Goal: Task Accomplishment & Management: Use online tool/utility

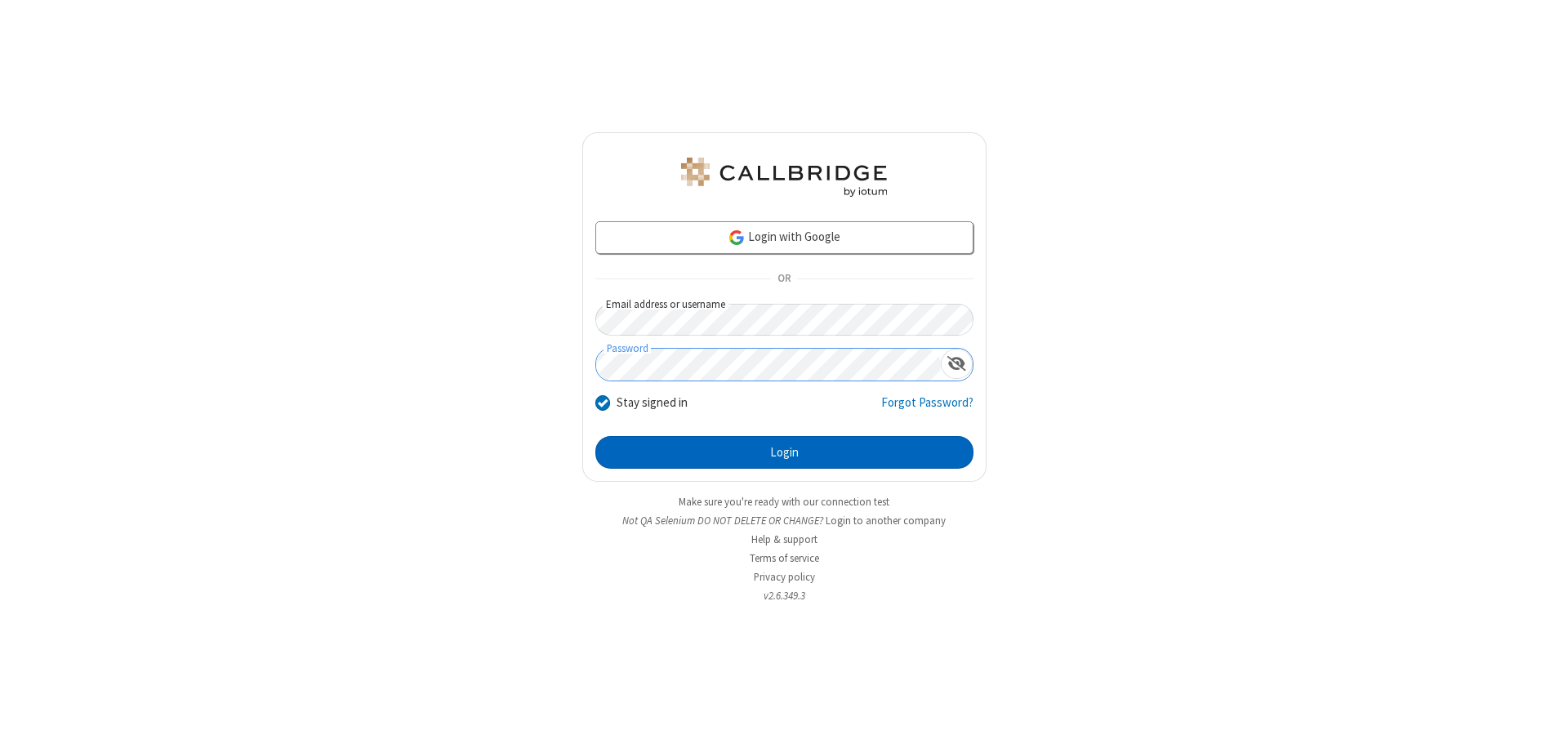
click at [784, 453] on button "Login" at bounding box center [784, 452] width 378 height 32
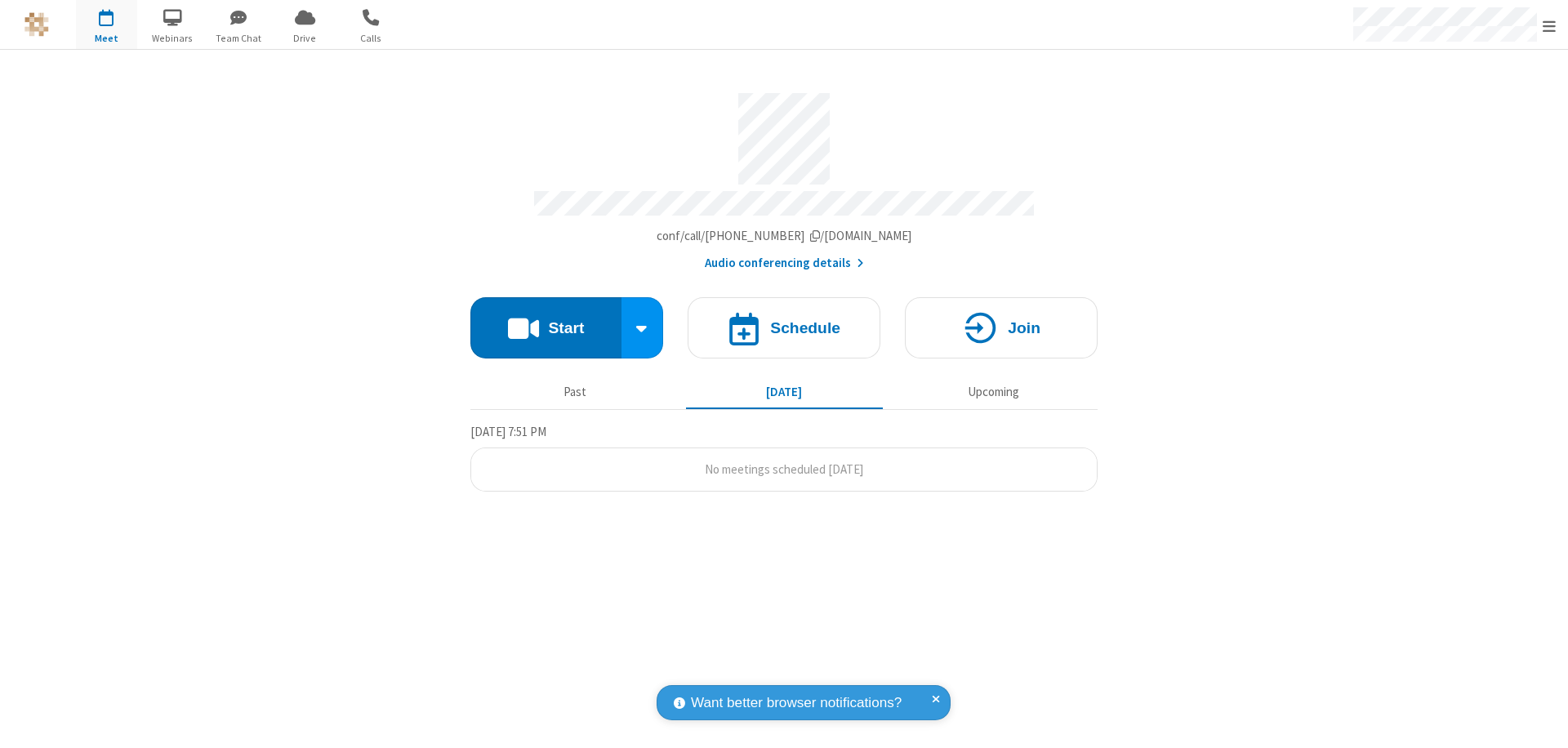
click at [546, 320] on button "Start" at bounding box center [546, 328] width 151 height 62
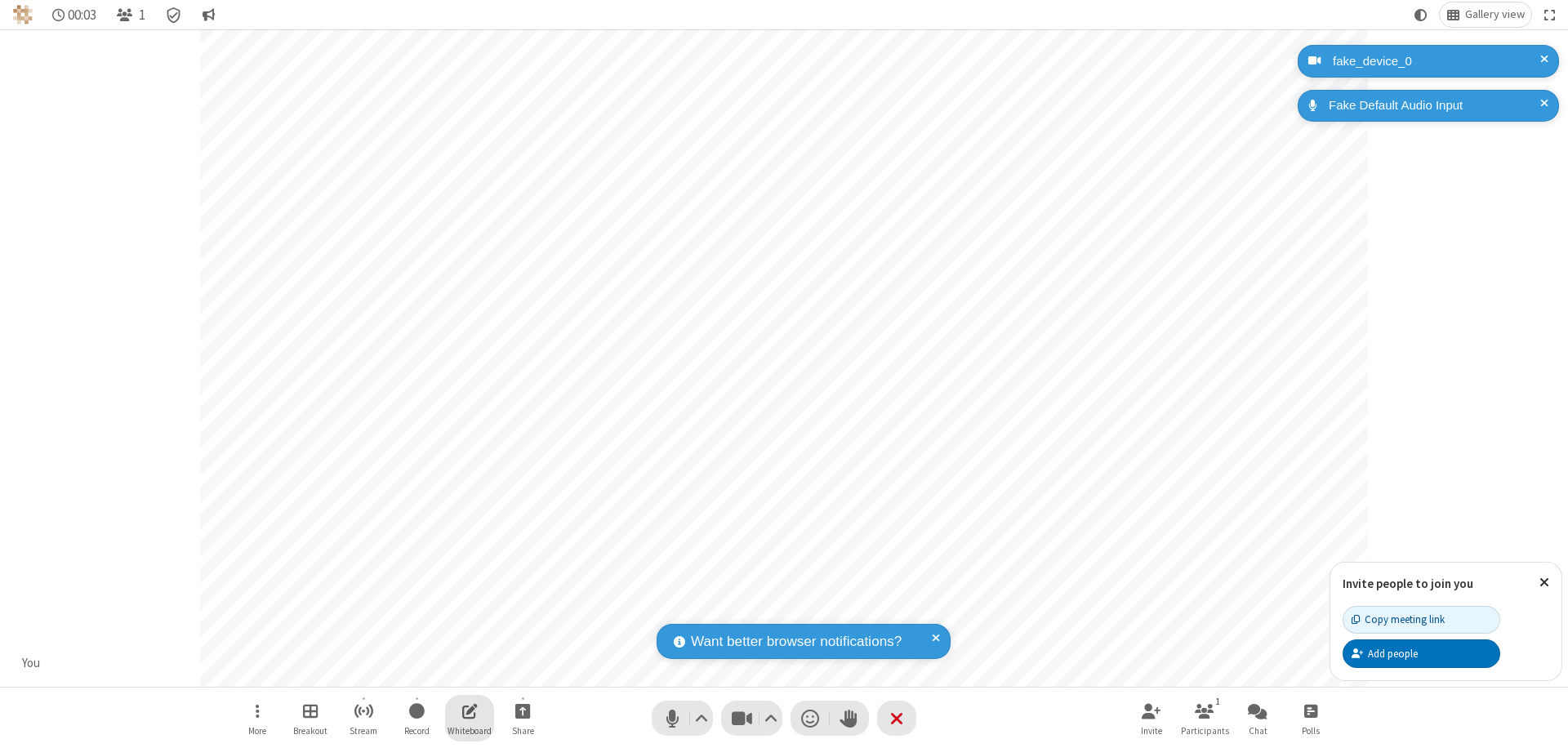
click at [469, 711] on span "Open shared whiteboard" at bounding box center [469, 711] width 16 height 21
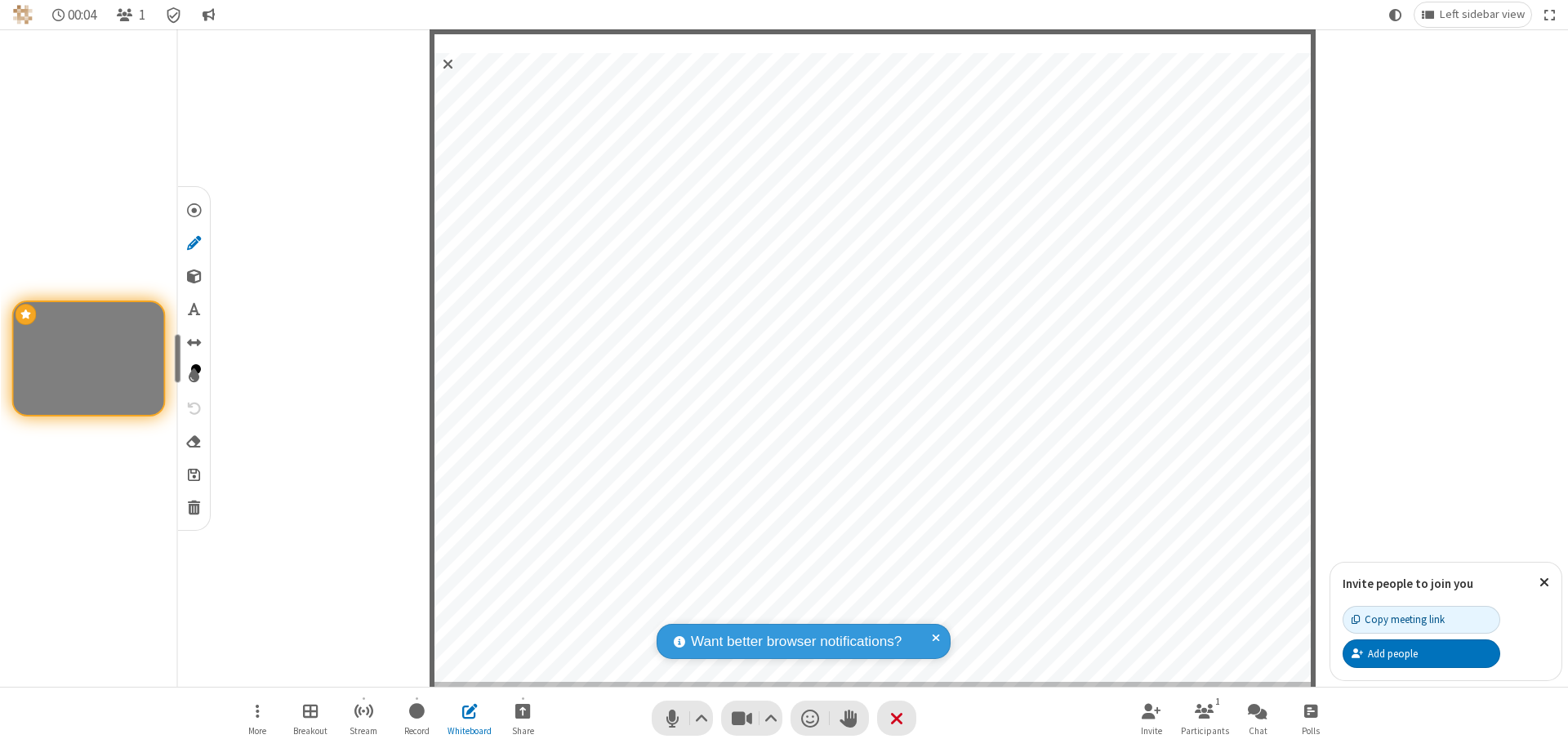
click at [193, 474] on span "Save" at bounding box center [194, 474] width 12 height 17
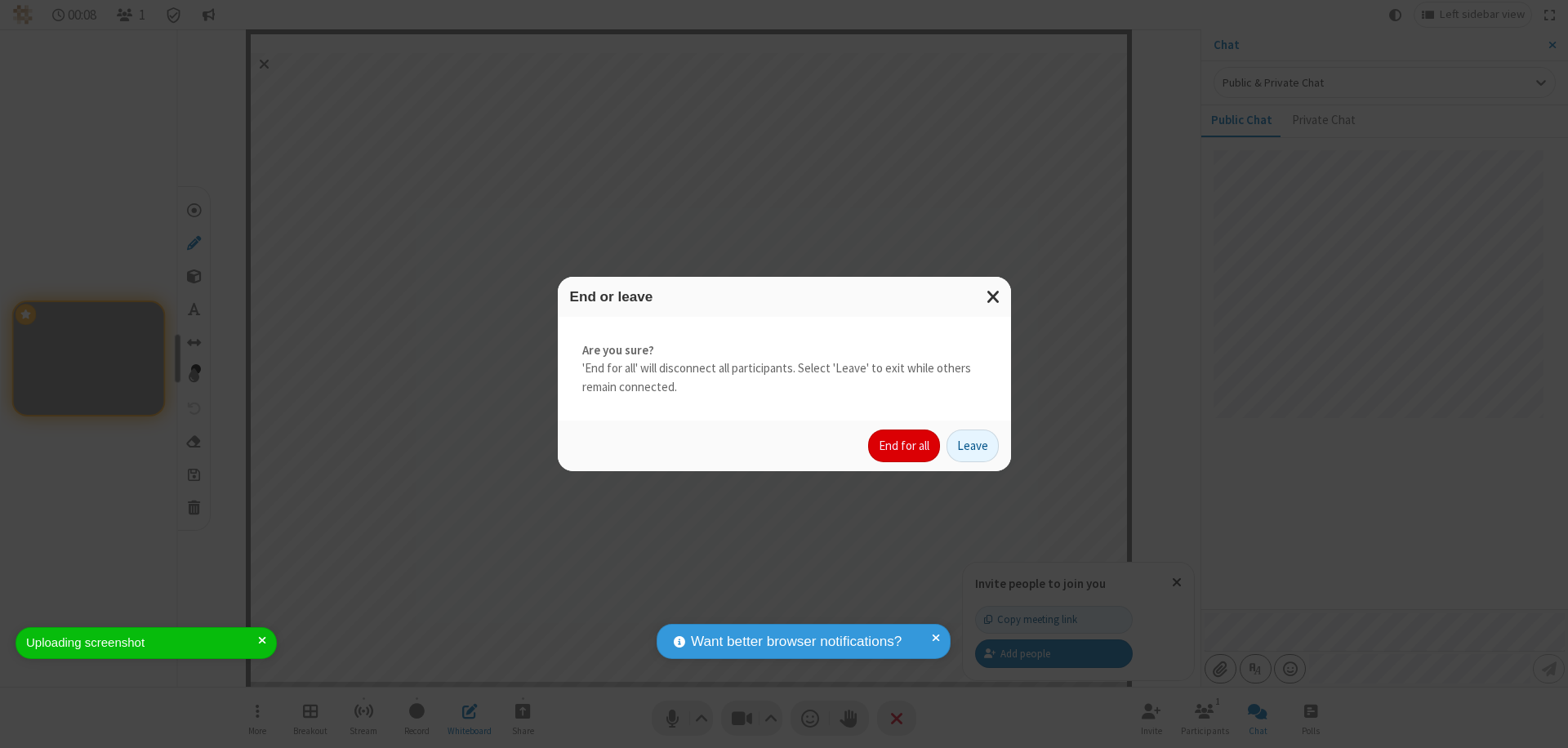
click at [905, 446] on button "End for all" at bounding box center [904, 445] width 71 height 32
